Goal: Task Accomplishment & Management: Manage account settings

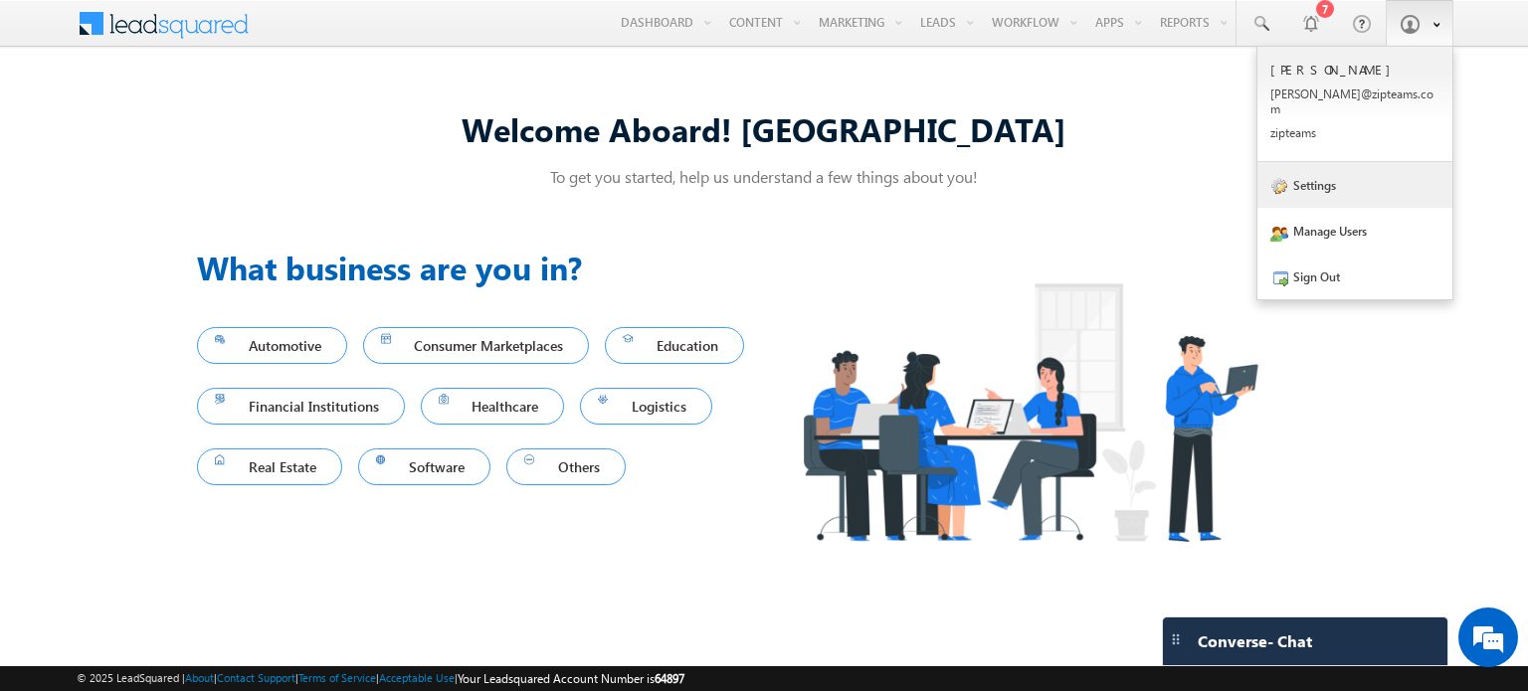
click at [1333, 162] on link "Settings" at bounding box center [1354, 185] width 195 height 46
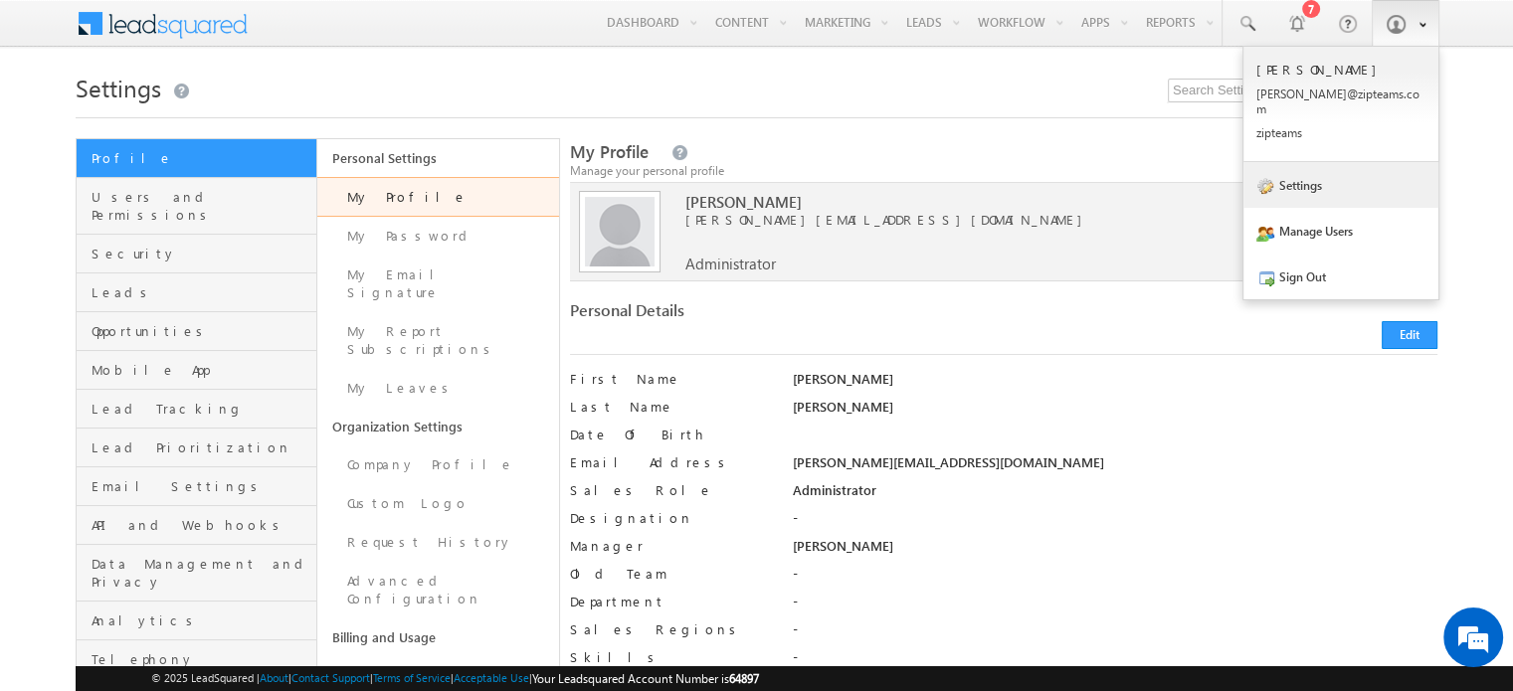
click at [1301, 174] on link "Settings" at bounding box center [1340, 185] width 195 height 46
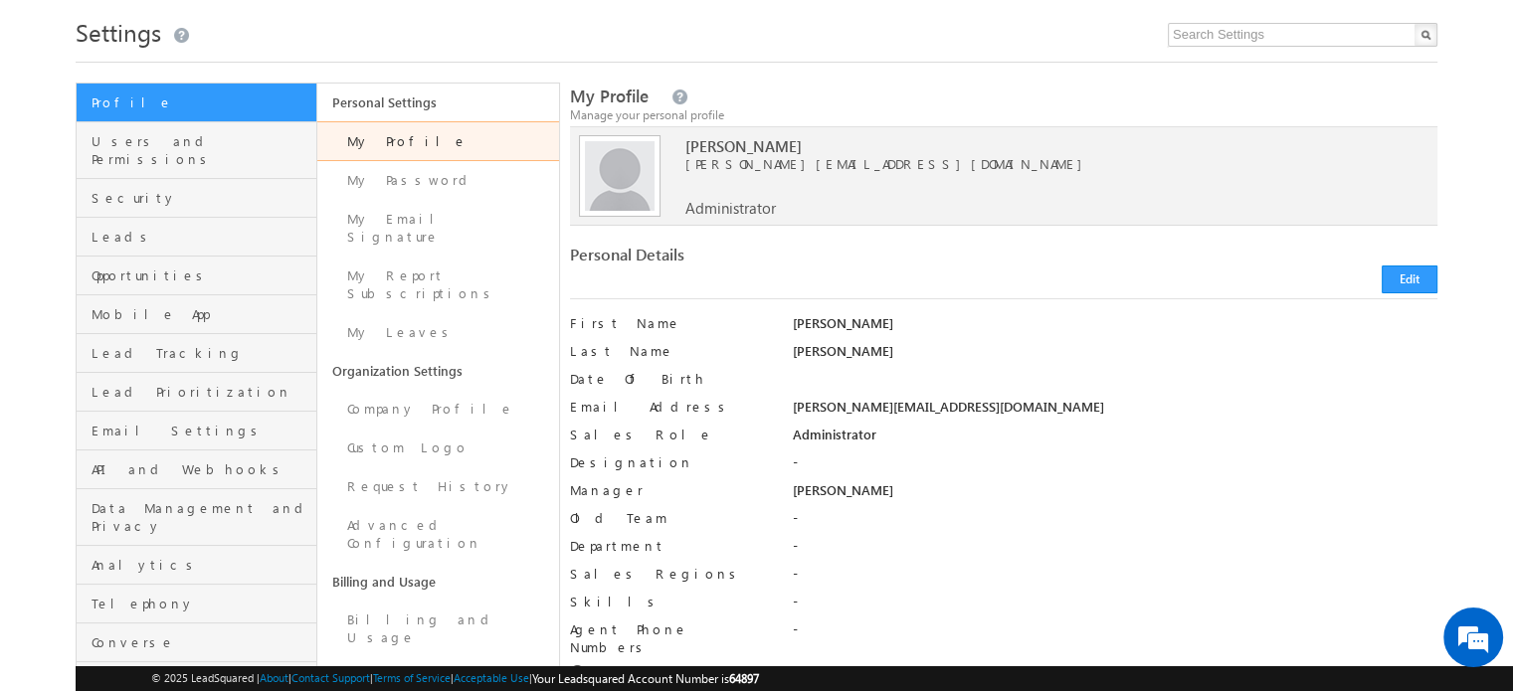
scroll to position [58, 0]
click at [175, 459] on span "API and Webhooks" at bounding box center [202, 468] width 220 height 18
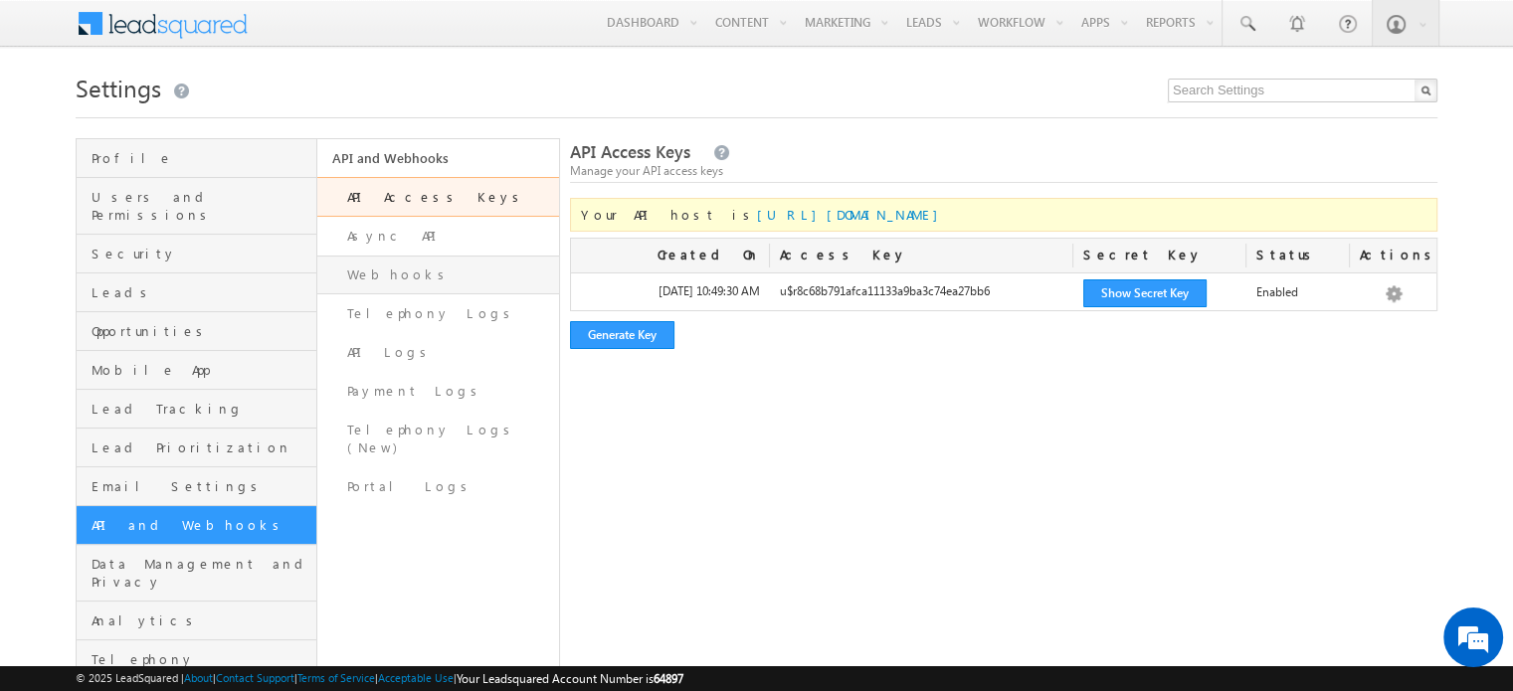
click at [370, 266] on link "Webhooks" at bounding box center [437, 275] width 241 height 39
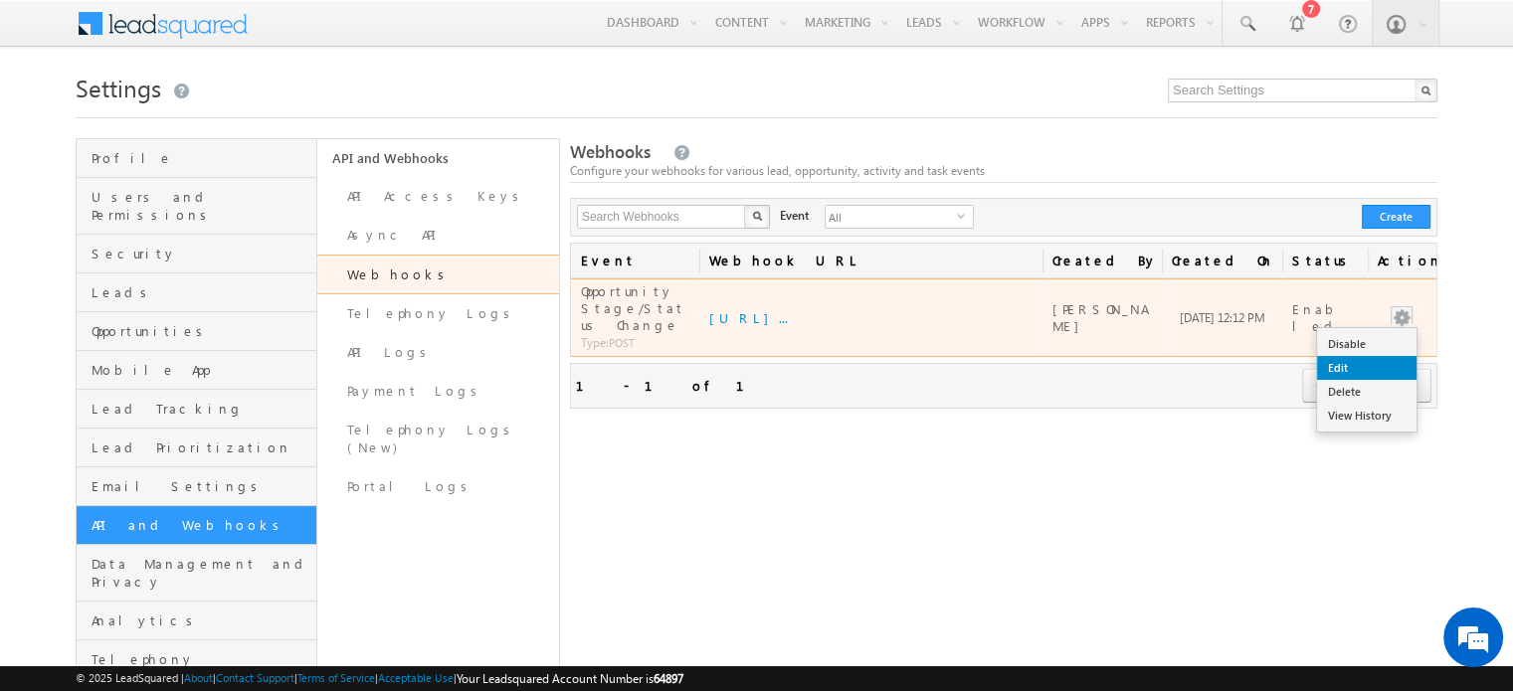
click at [1366, 356] on link "Edit" at bounding box center [1366, 368] width 99 height 24
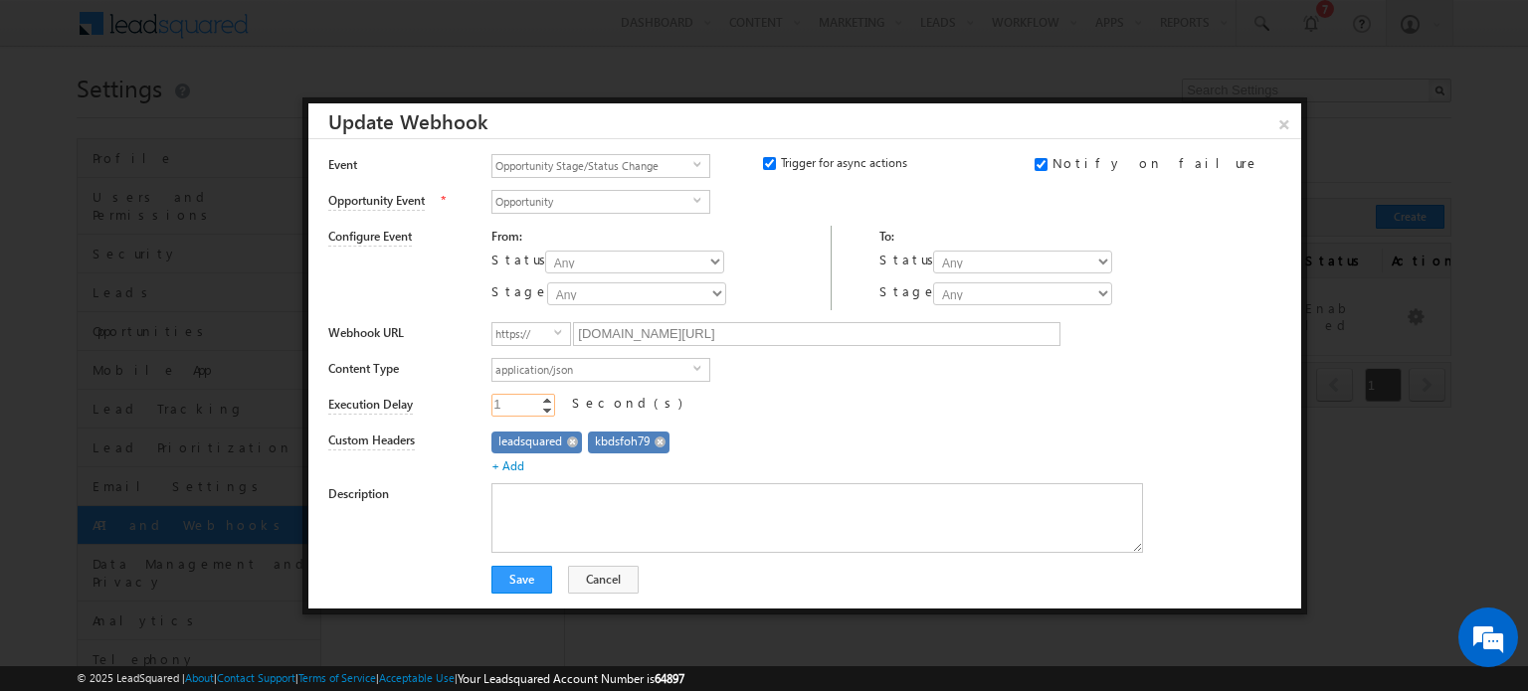
click at [548, 398] on link "Increment" at bounding box center [547, 400] width 16 height 10
click at [547, 408] on link "Decrement" at bounding box center [547, 410] width 16 height 11
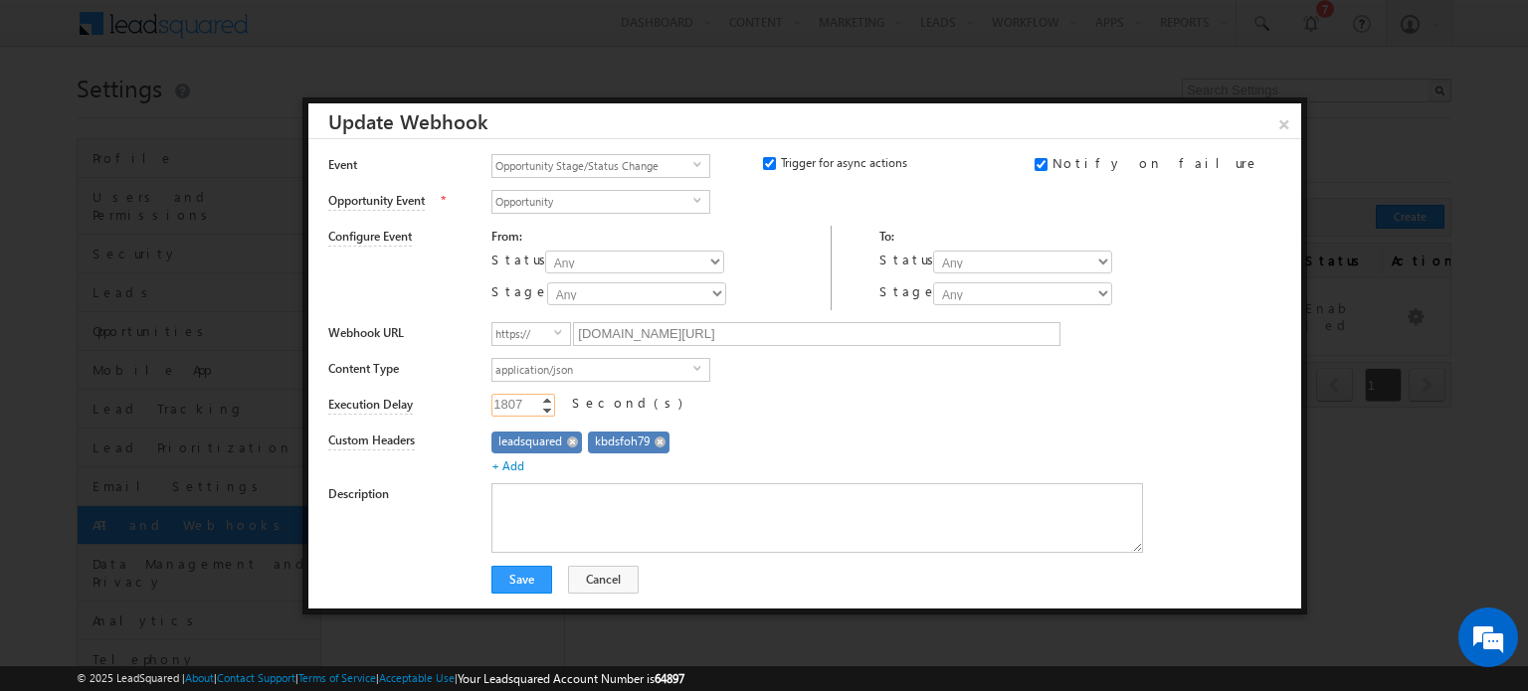
click at [547, 408] on link "Decrement" at bounding box center [547, 410] width 16 height 11
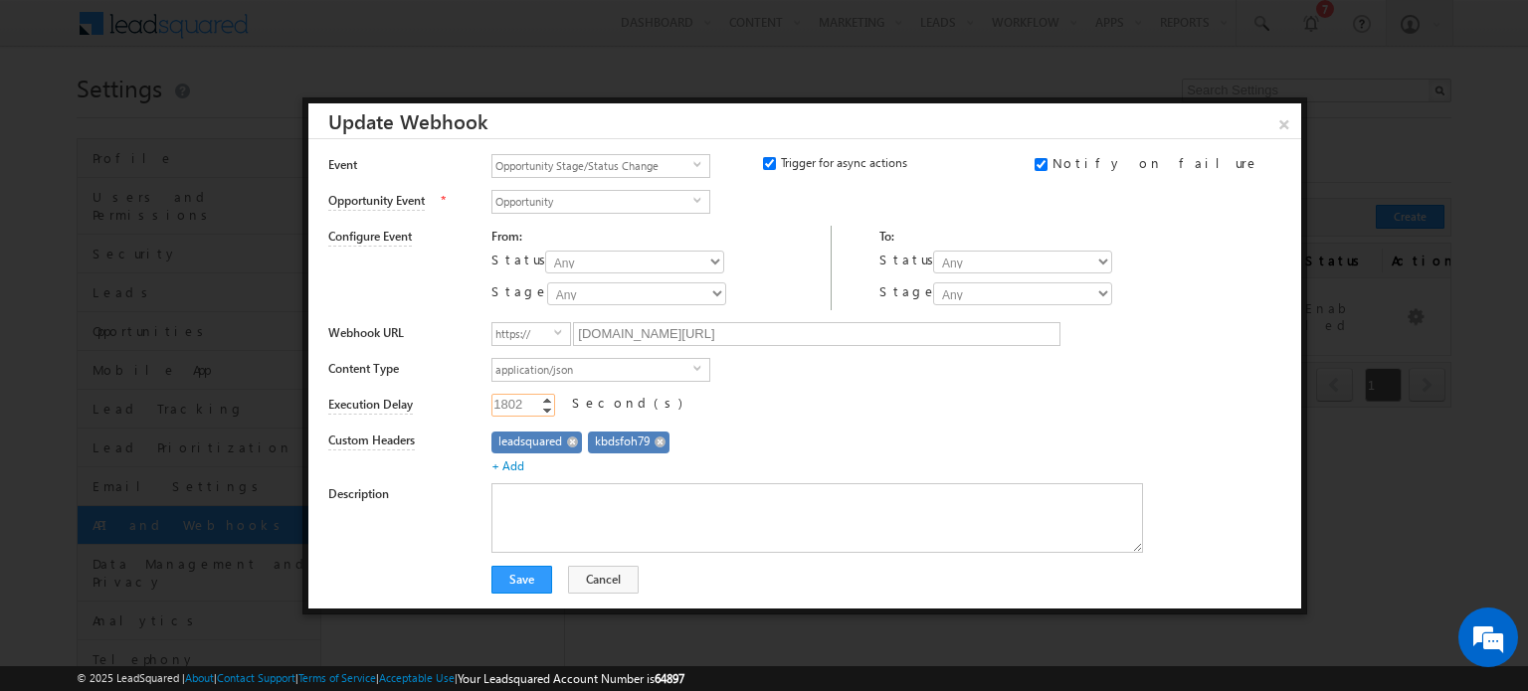
click at [547, 408] on link "Decrement" at bounding box center [547, 410] width 16 height 11
type input "1800"
click at [547, 408] on link "Decrement" at bounding box center [547, 410] width 16 height 11
click at [634, 396] on div "1800 1800 Increment Decrement Second(s)" at bounding box center [888, 408] width 795 height 28
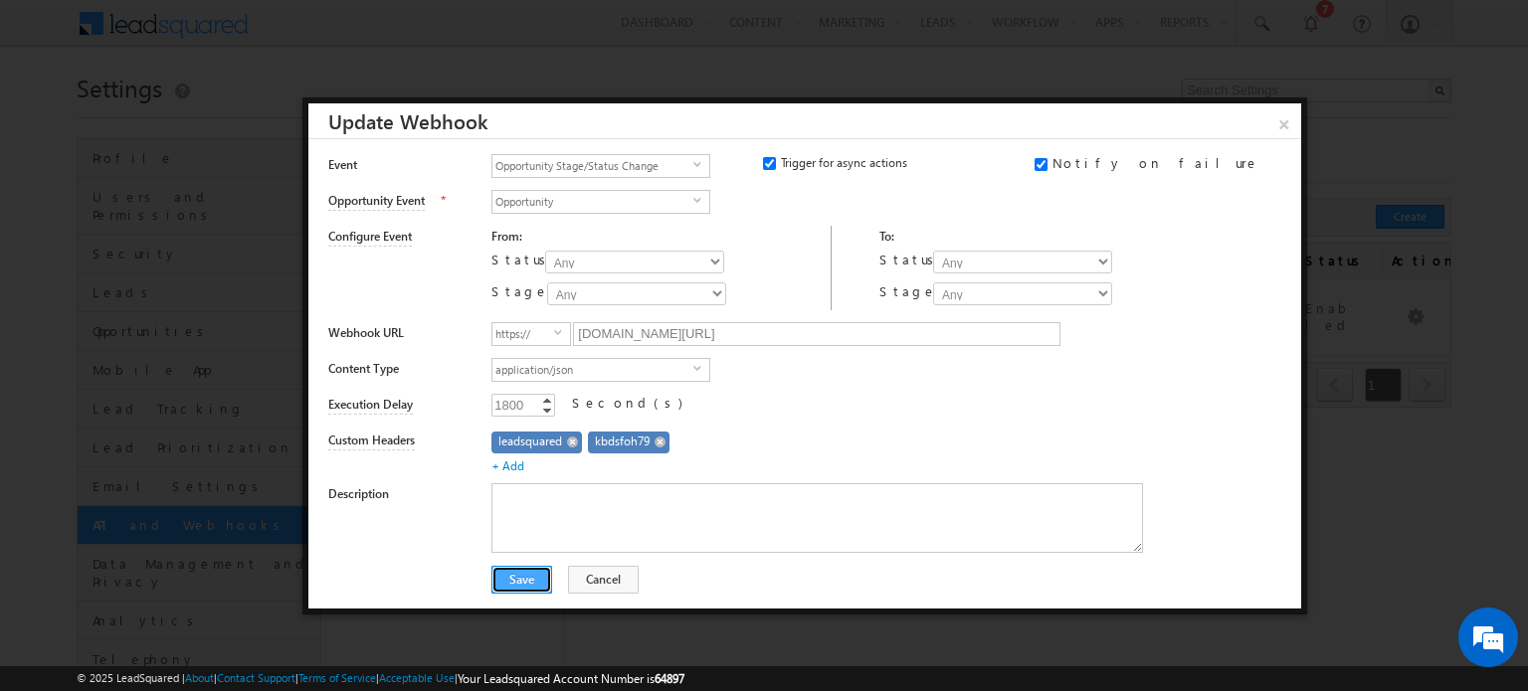
click at [512, 579] on button "Save" at bounding box center [521, 580] width 61 height 28
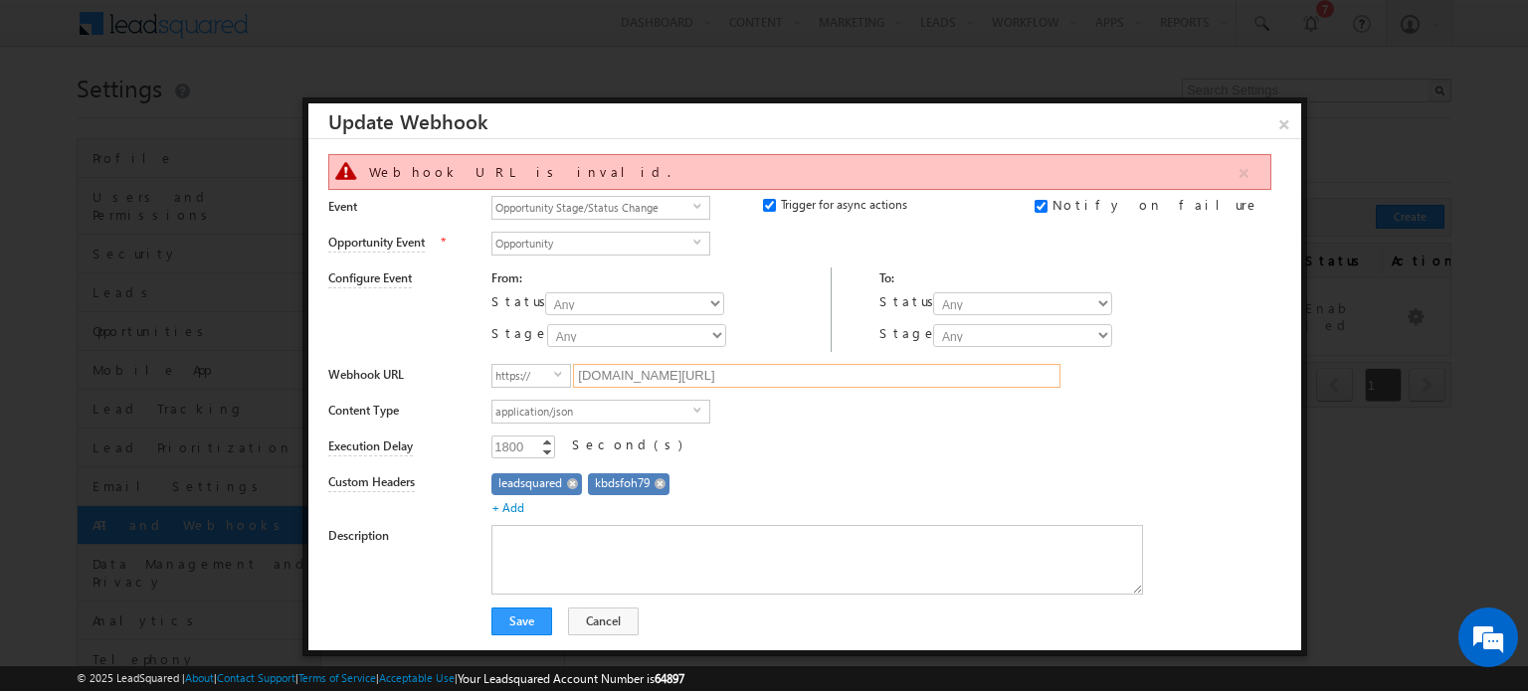
click at [775, 374] on input "7s7qg3wzlg.execute-api.ap-south-1.amazonaws.com/develop/ingestion/crm-events" at bounding box center [816, 376] width 487 height 24
click at [515, 615] on button "Save" at bounding box center [521, 622] width 61 height 28
click at [526, 444] on div "1800" at bounding box center [509, 447] width 36 height 23
type input "0"
click at [513, 608] on button "Save" at bounding box center [521, 622] width 61 height 28
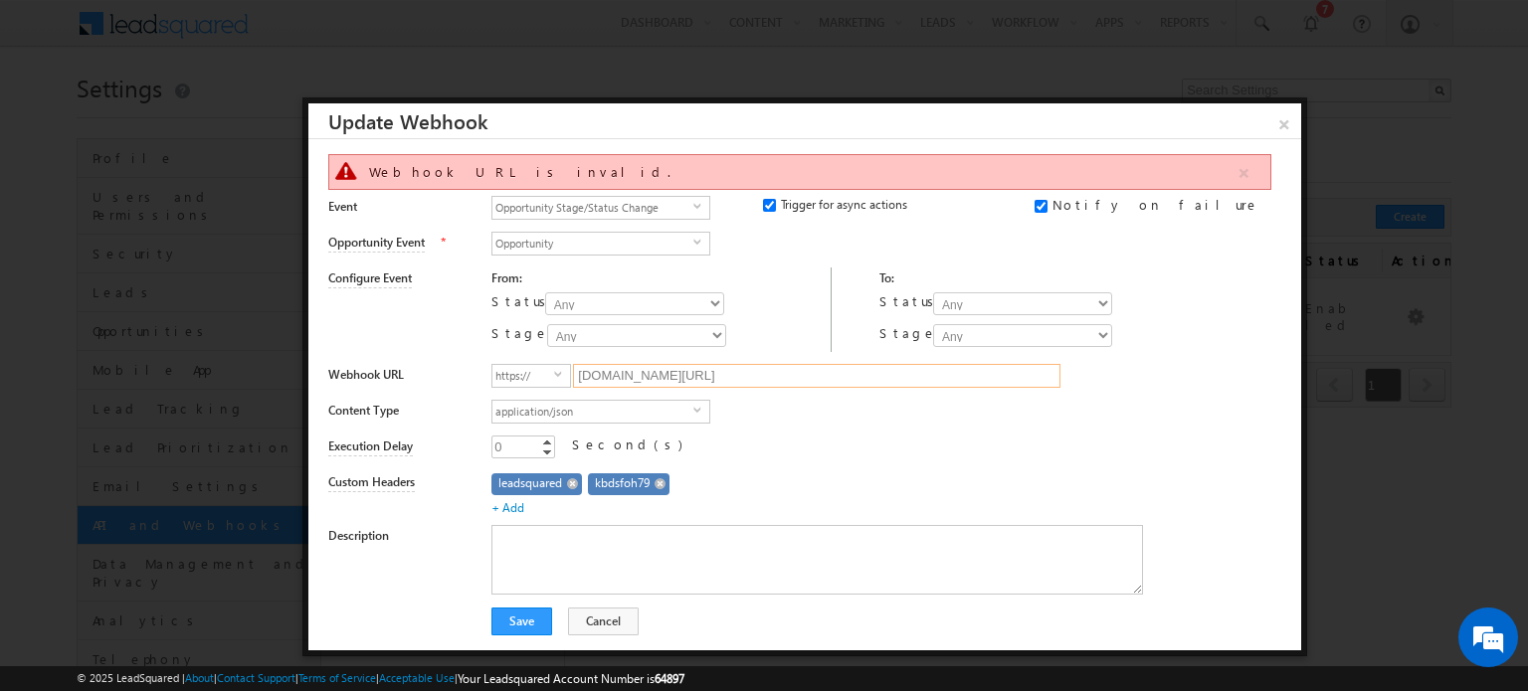
click at [630, 383] on input "7s7qg3wzlg.execute-api.ap-south-1.amazonaws.com/develop/ingestion/crm-events" at bounding box center [816, 376] width 487 height 24
paste input "https://eo4na8wlziu5kjj.m.pipedream.net"
click at [845, 444] on div "0 0 Increment Decrement Second(s)" at bounding box center [888, 450] width 795 height 28
click at [561, 377] on span "select" at bounding box center [562, 374] width 16 height 9
click at [533, 394] on li "http://" at bounding box center [531, 398] width 78 height 20
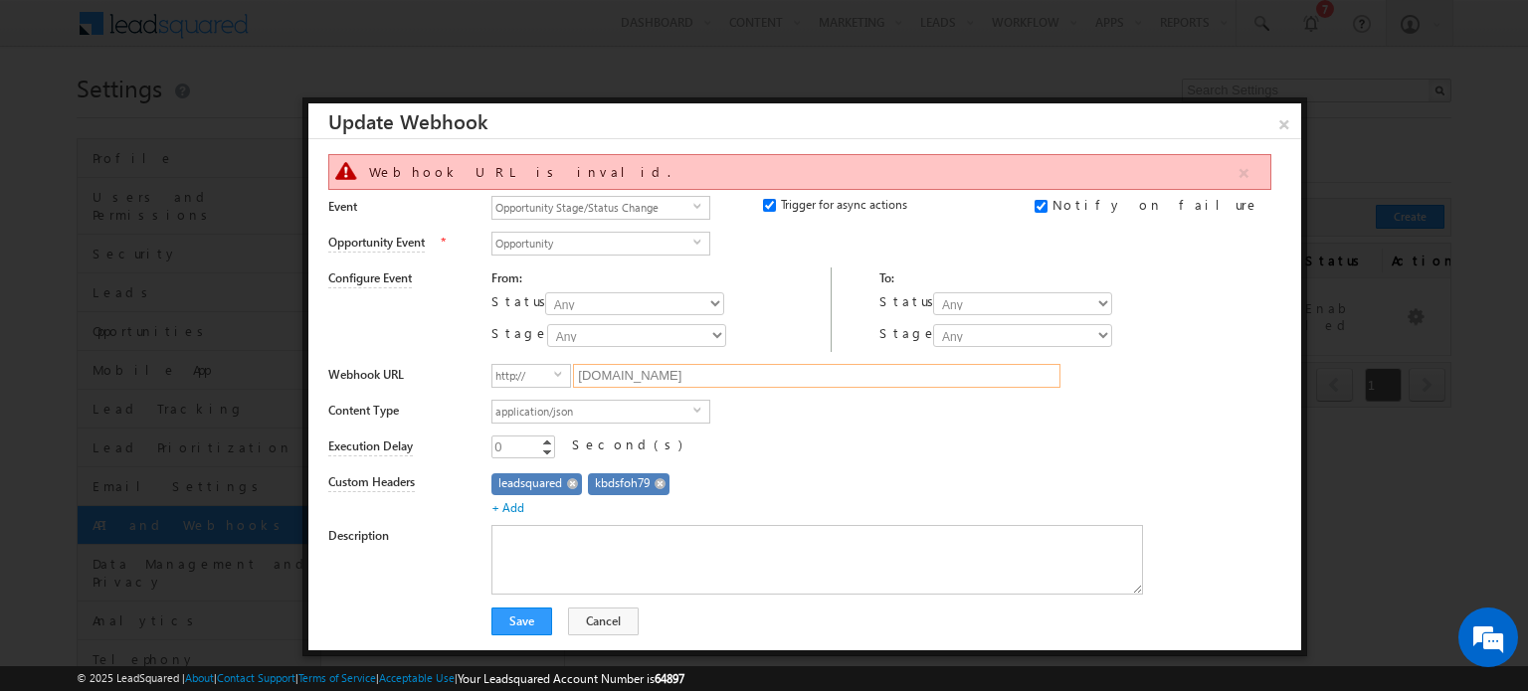
click at [804, 365] on input "[DOMAIN_NAME]" at bounding box center [816, 376] width 487 height 24
type input "eo4na8wlziu5kjj.m.pipedream.net/"
click at [525, 373] on span "http://" at bounding box center [523, 376] width 62 height 22
click at [529, 415] on li "https://" at bounding box center [531, 418] width 78 height 20
click at [875, 457] on div "0 0 Increment Decrement Second(s)" at bounding box center [888, 450] width 795 height 28
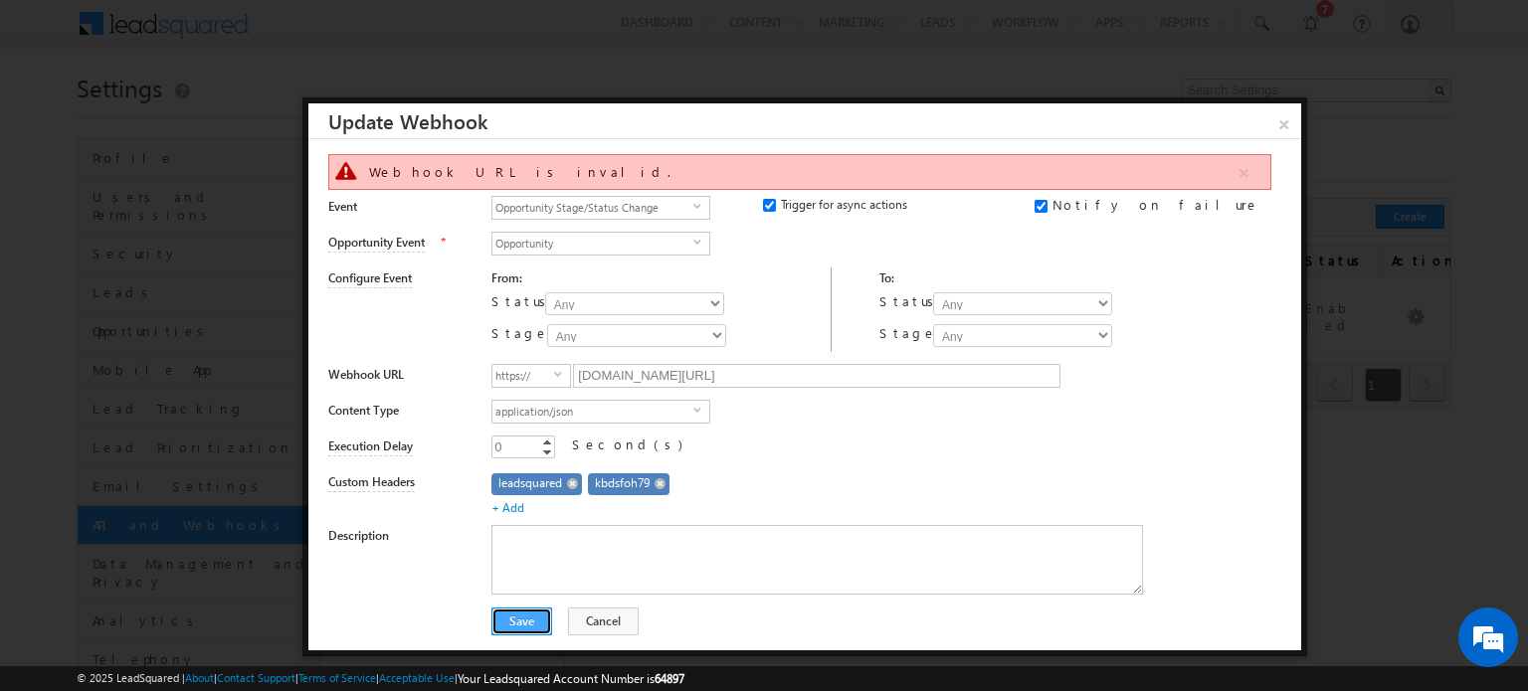
click at [529, 625] on button "Save" at bounding box center [521, 622] width 61 height 28
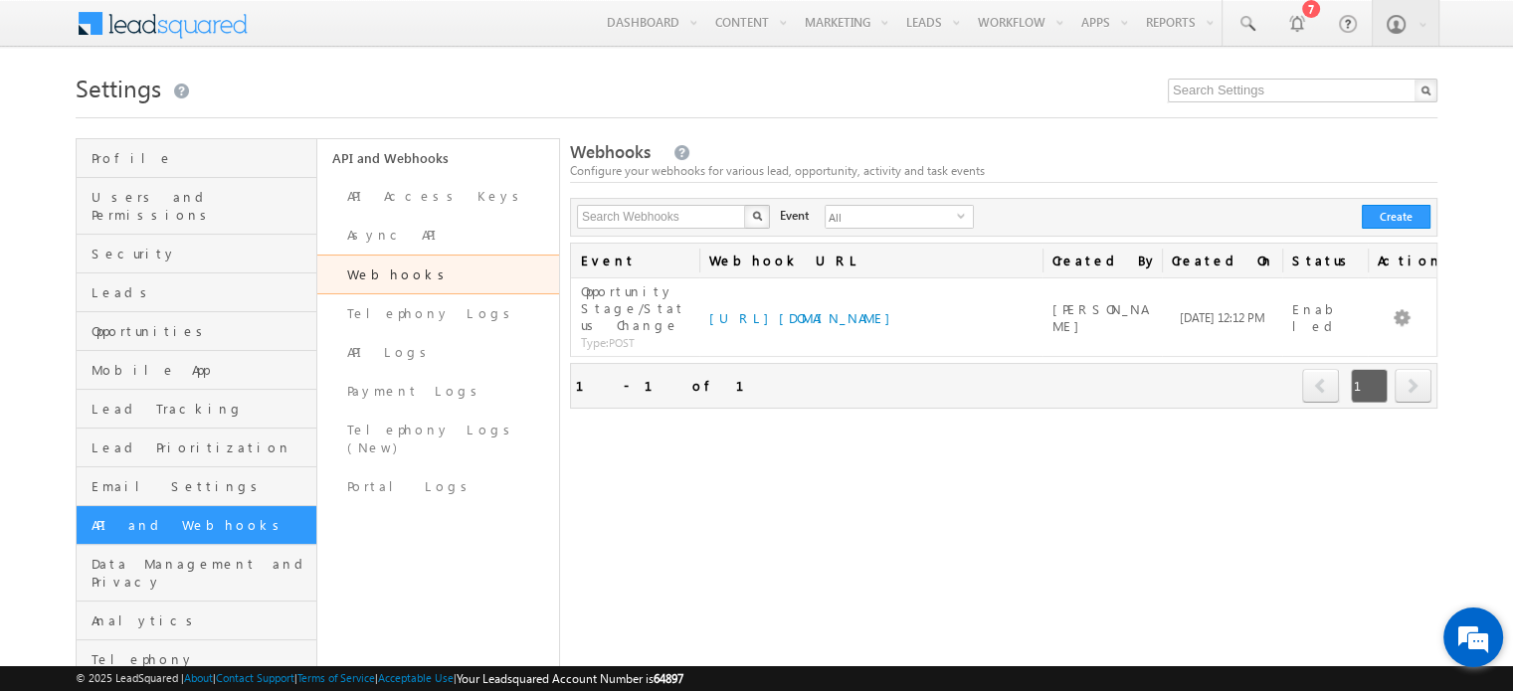
click at [1484, 645] on em at bounding box center [1473, 638] width 54 height 54
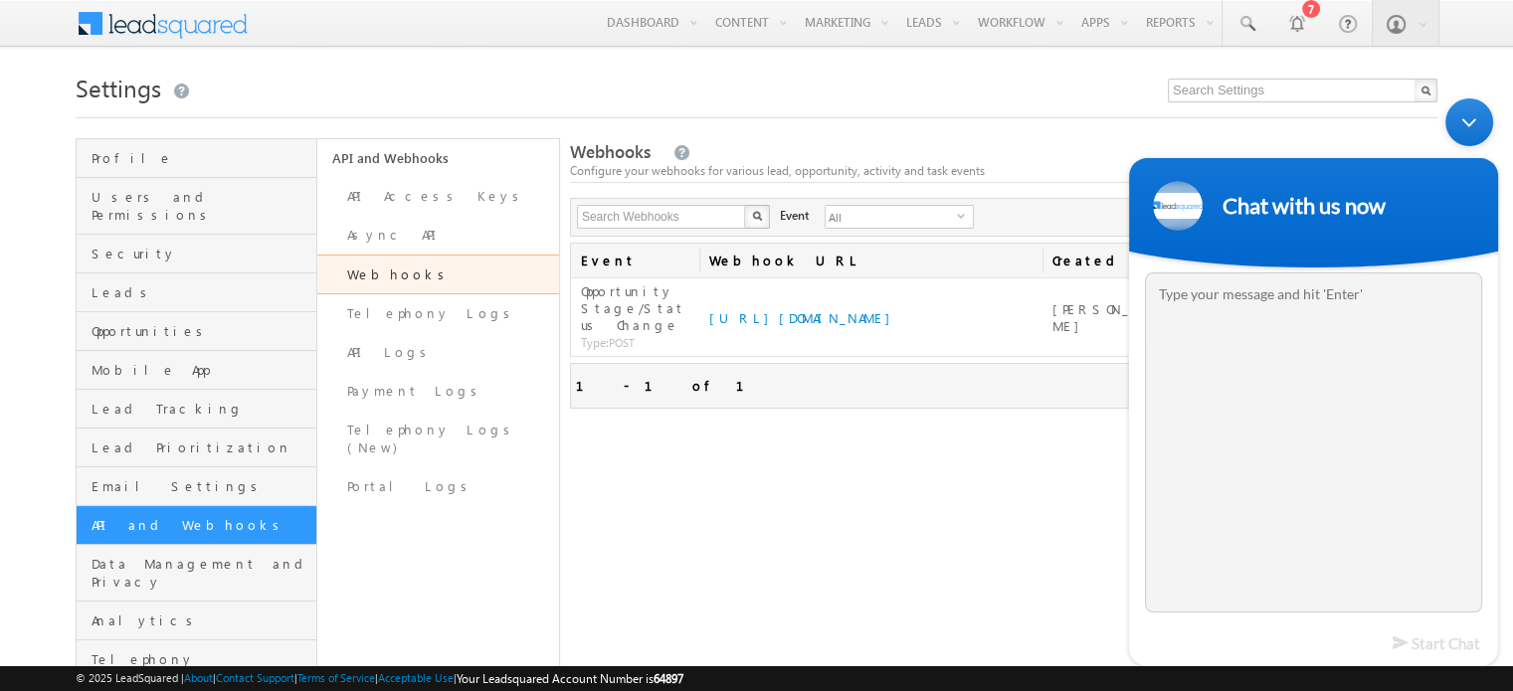
click at [1279, 446] on textarea "Type your message and hit 'Enter'" at bounding box center [1313, 443] width 337 height 340
click at [1464, 115] on div "Minimize live chat window" at bounding box center [1469, 122] width 48 height 48
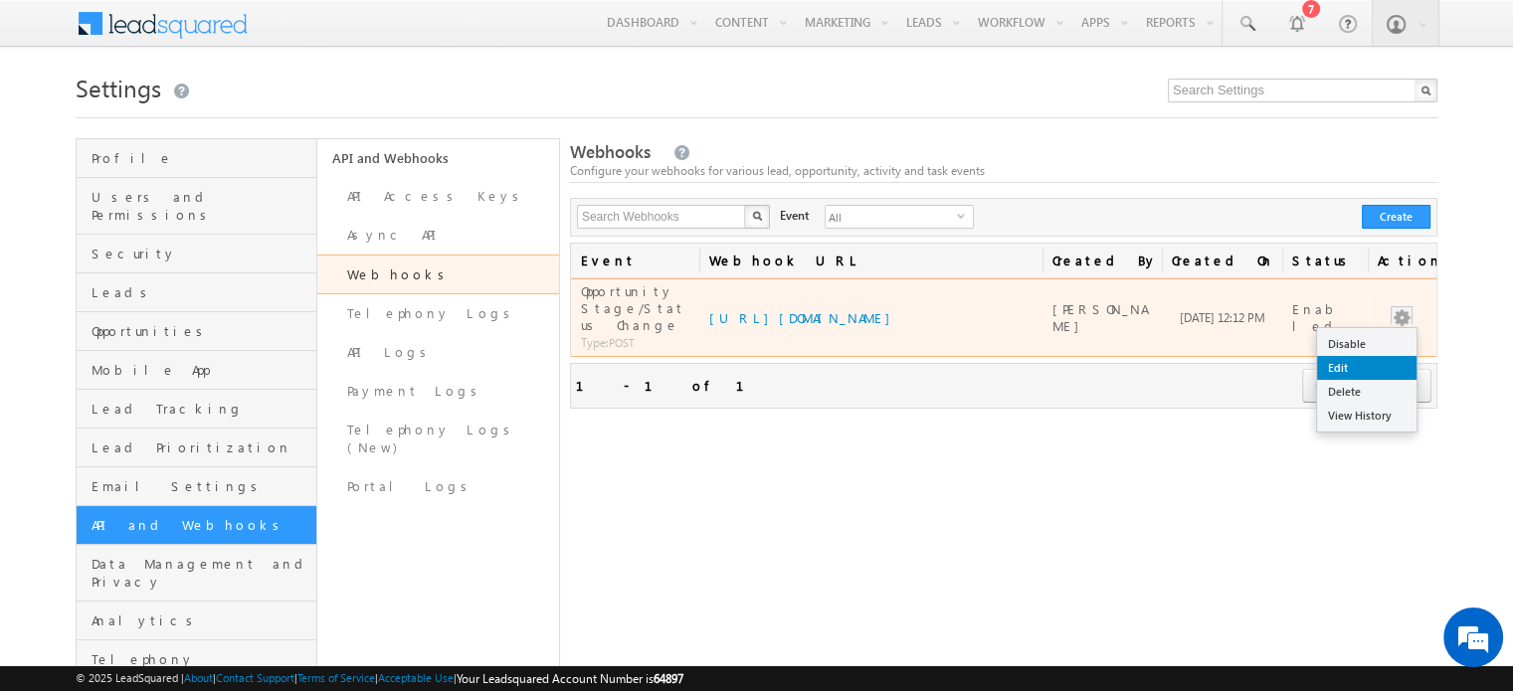
click at [1357, 365] on link "Edit" at bounding box center [1366, 368] width 99 height 24
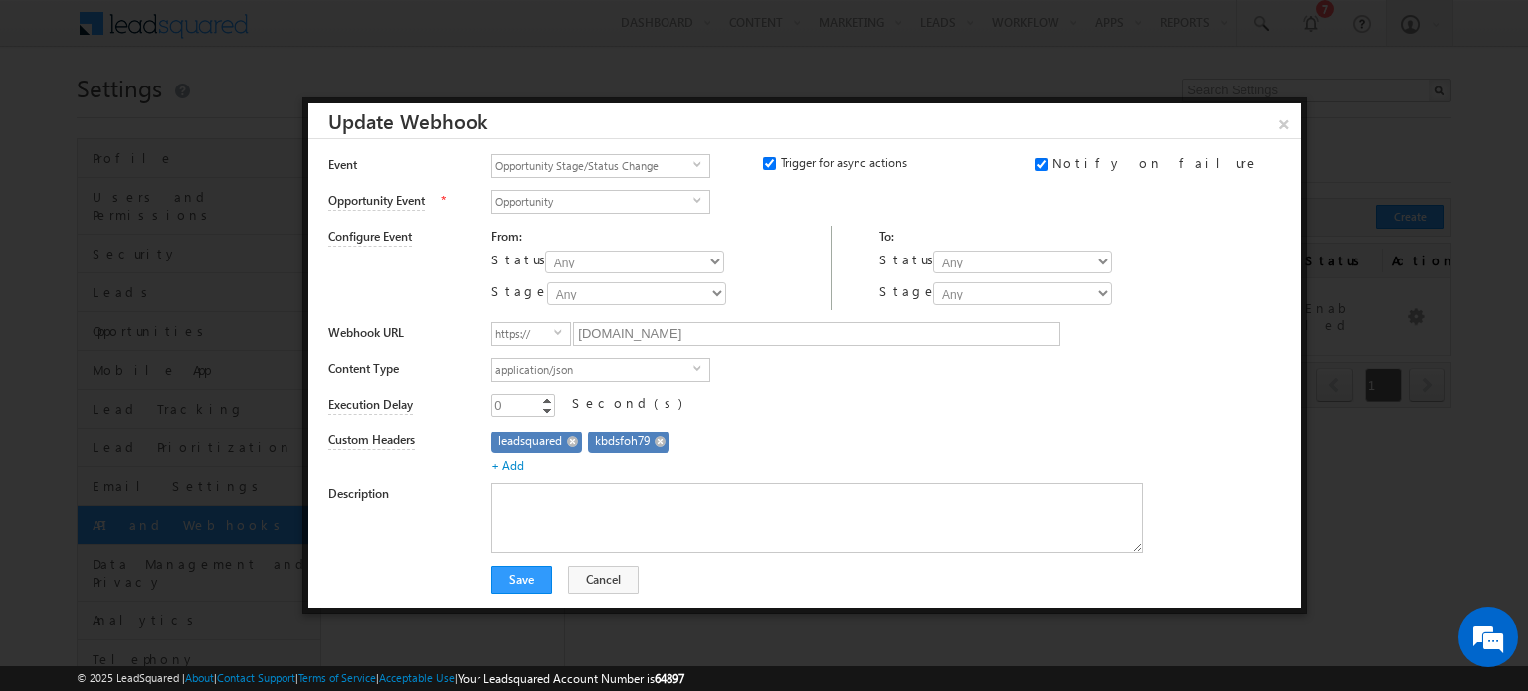
click at [499, 409] on div "0" at bounding box center [498, 405] width 14 height 23
type input "1800"
click at [778, 430] on div "leadsquared kbdsfoh79 + Add" at bounding box center [888, 453] width 795 height 46
click at [528, 582] on button "Save" at bounding box center [521, 580] width 61 height 28
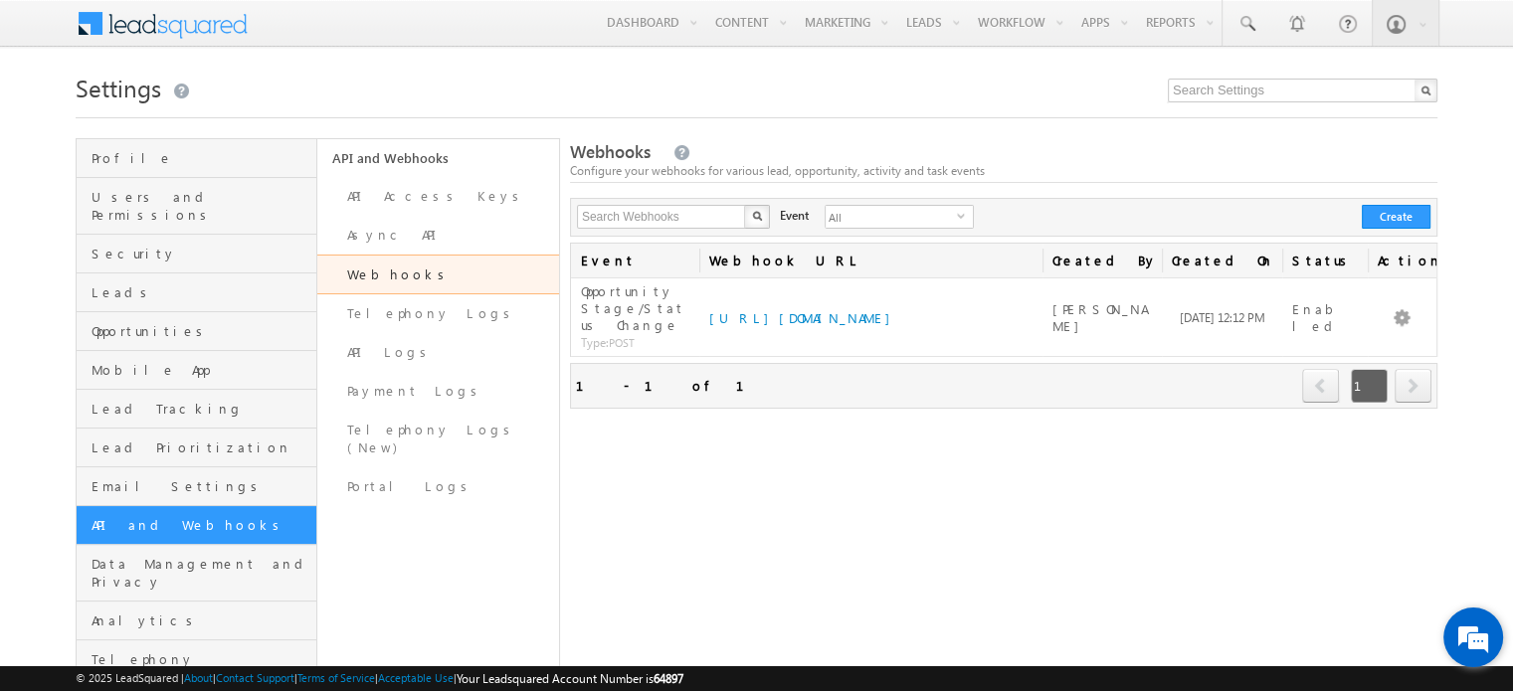
click at [1475, 648] on em at bounding box center [1473, 638] width 54 height 54
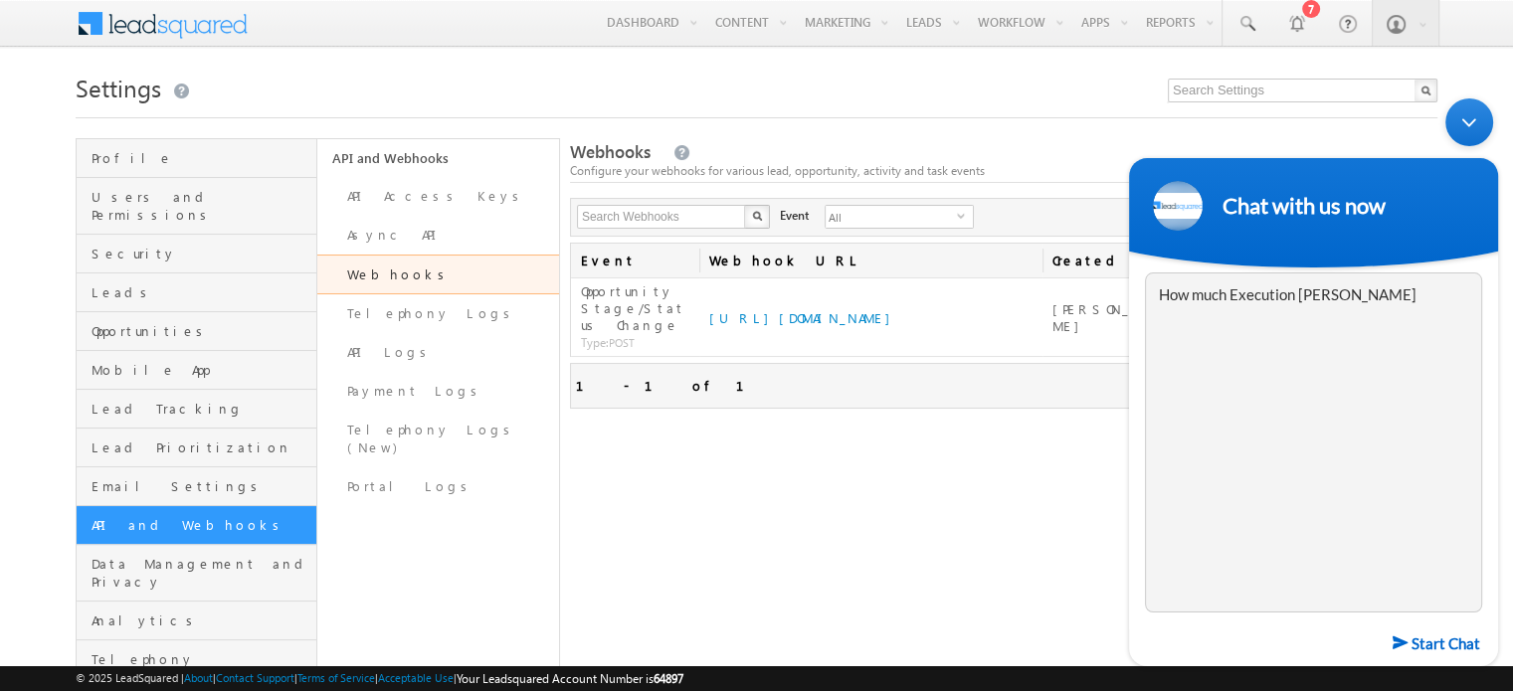
click at [1232, 299] on textarea "How much Execution dealy" at bounding box center [1313, 443] width 337 height 340
click at [1381, 291] on textarea "How much maximum Execution dealy" at bounding box center [1313, 443] width 337 height 340
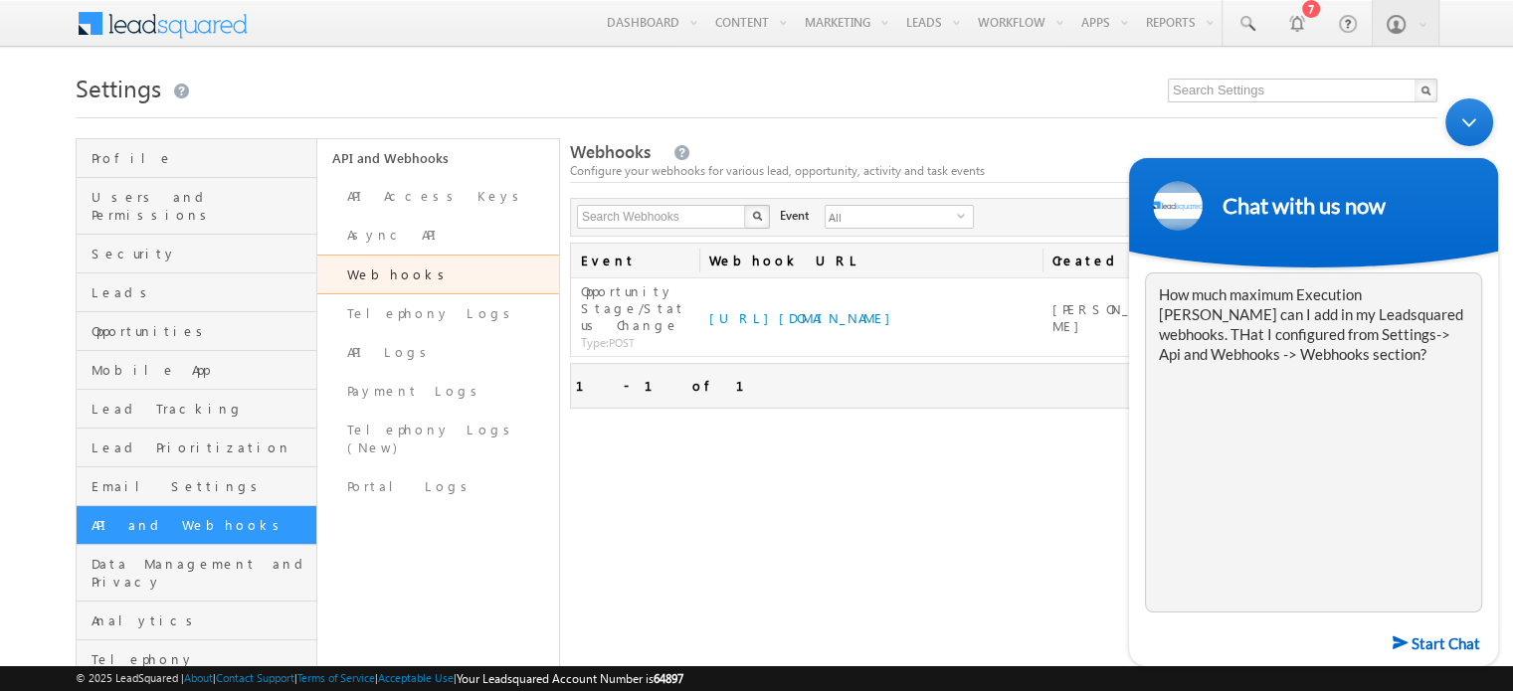
type textarea "How much maximum Execution dealy can I add in my Leadsquared webhooks. THat I c…"
click at [1408, 652] on em "Start Chat" at bounding box center [1437, 643] width 88 height 27
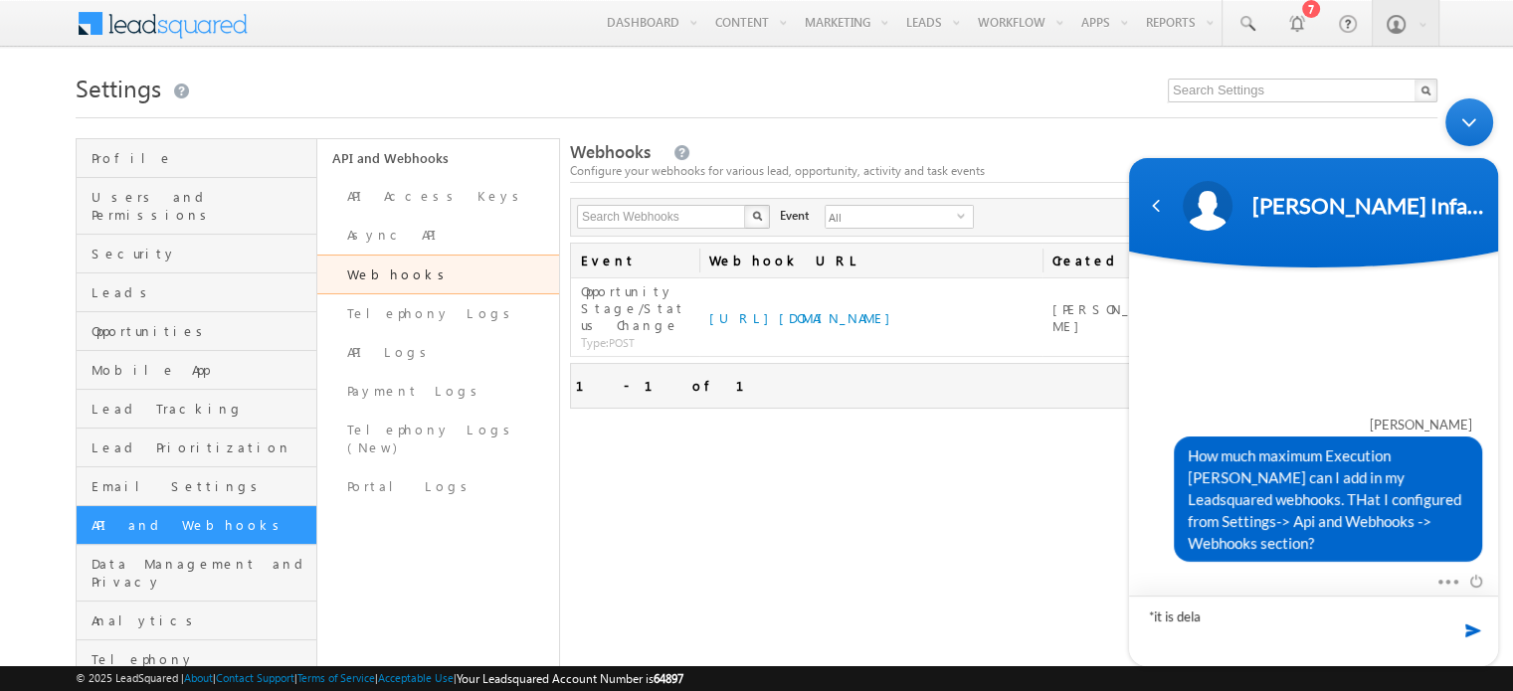
type textarea "*it is delay"
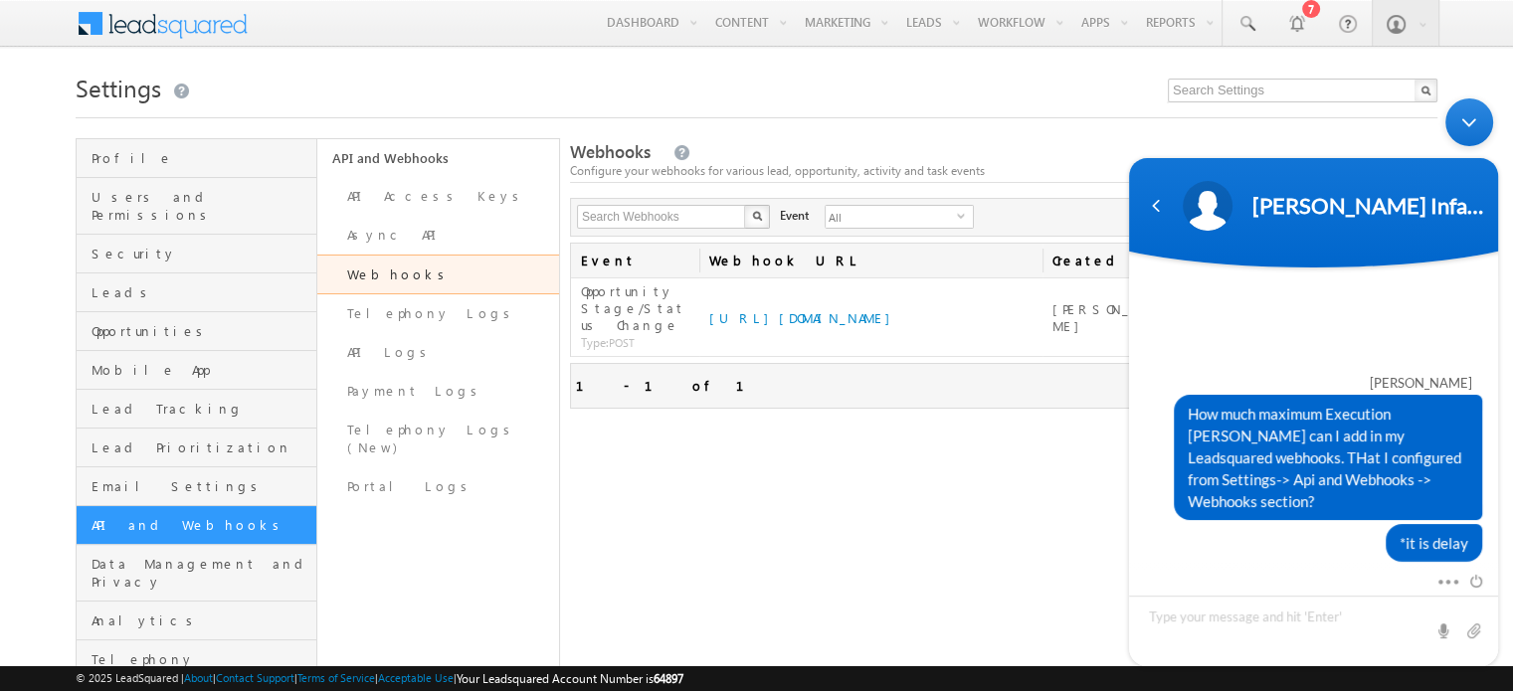
click at [1268, 570] on div "Mute Send email" at bounding box center [1313, 618] width 369 height 96
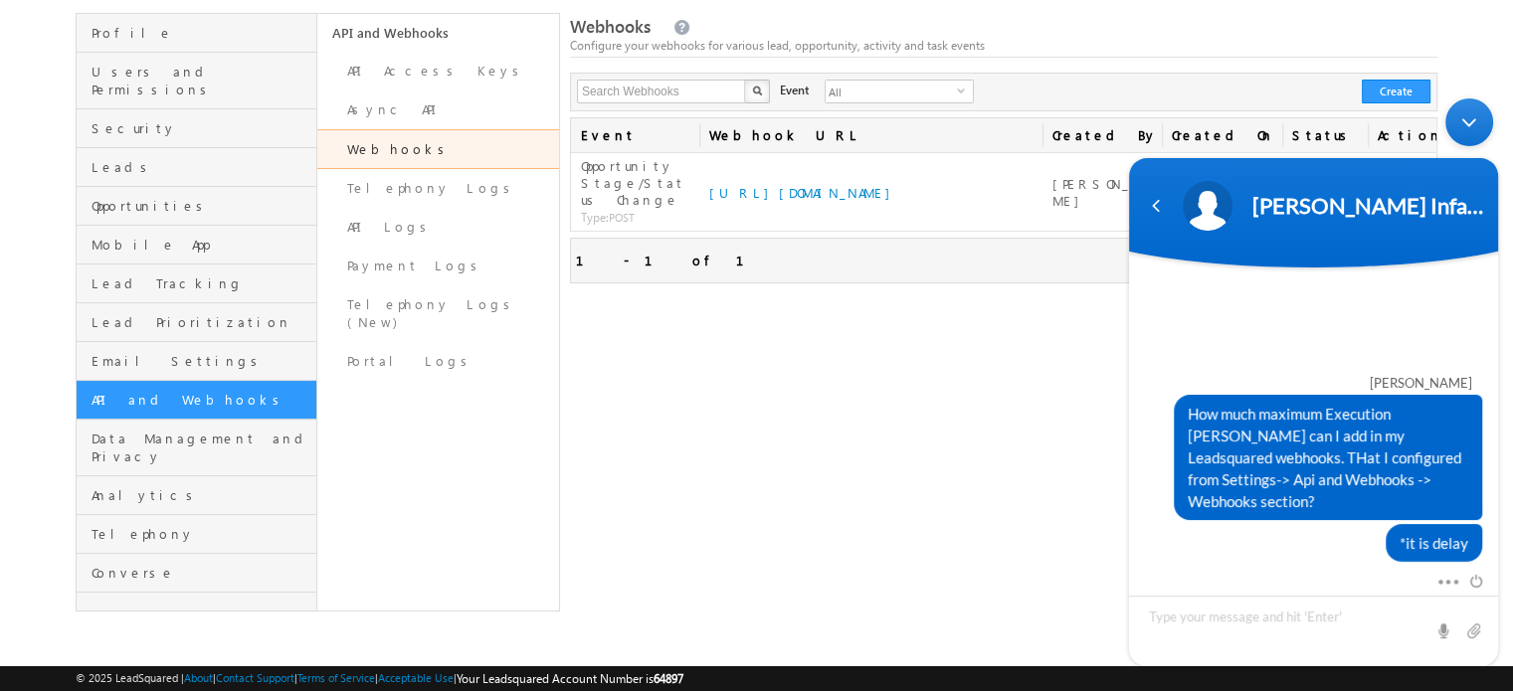
click at [1070, 572] on div "Webhooks Configure your webhooks for various lead, opportunity, activity and ta…" at bounding box center [1003, 312] width 867 height 599
